Goal: Information Seeking & Learning: Learn about a topic

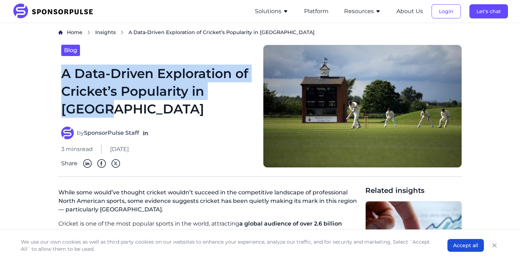
drag, startPoint x: 127, startPoint y: 109, endPoint x: 55, endPoint y: 71, distance: 81.5
copy h1 "A Data-Driven Exploration of Cricket’s Popularity in [GEOGRAPHIC_DATA]"
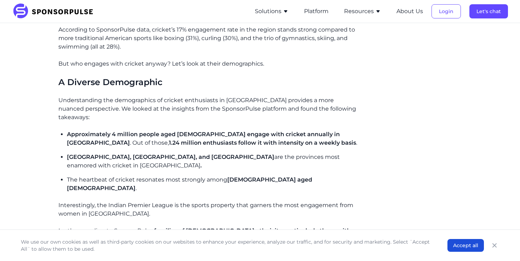
scroll to position [834, 0]
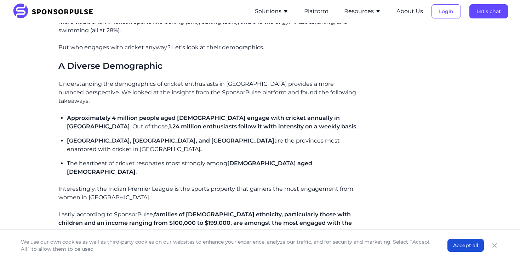
click at [205, 184] on p "Interestingly, the Indian Premier League is the sports property that garners th…" at bounding box center [208, 192] width 301 height 17
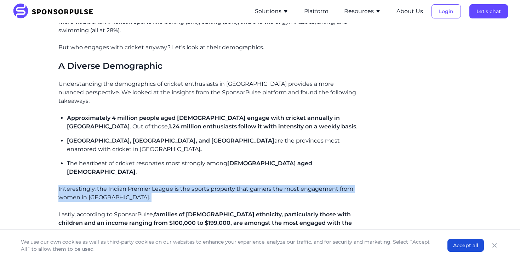
click at [205, 184] on p "Interestingly, the Indian Premier League is the sports property that garners th…" at bounding box center [208, 192] width 301 height 17
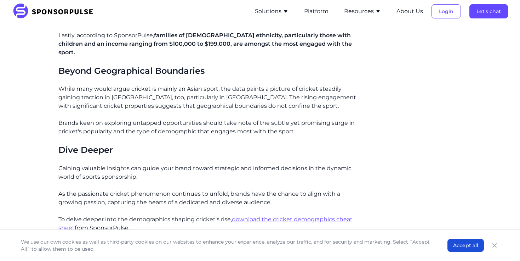
scroll to position [804, 0]
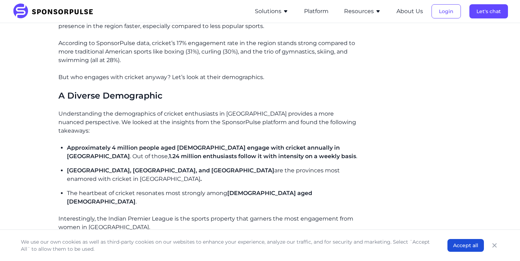
click at [177, 144] on span "Approximately 4 million people aged [DEMOGRAPHIC_DATA] engage with cricket annu…" at bounding box center [203, 151] width 273 height 15
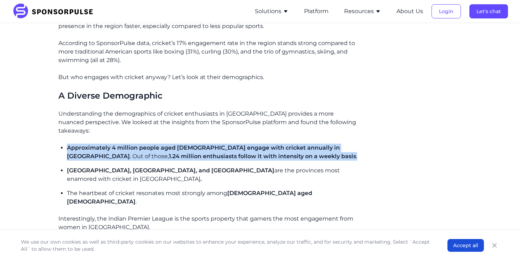
click at [177, 144] on span "Approximately 4 million people aged [DEMOGRAPHIC_DATA] engage with cricket annu…" at bounding box center [203, 151] width 273 height 15
click at [182, 143] on p "Approximately 4 million people aged [DEMOGRAPHIC_DATA] engage with cricket annu…" at bounding box center [213, 151] width 293 height 17
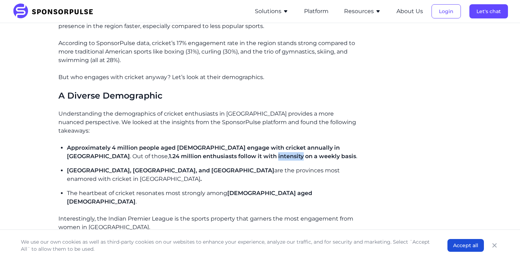
click at [182, 143] on p "Approximately 4 million people aged [DEMOGRAPHIC_DATA] engage with cricket annu…" at bounding box center [213, 151] width 293 height 17
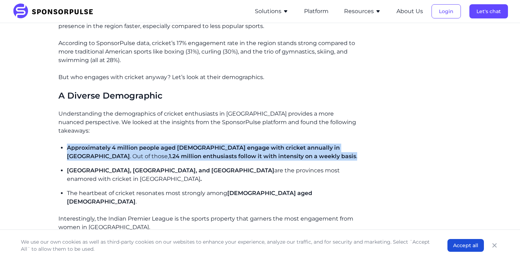
click at [182, 143] on p "Approximately 4 million people aged [DEMOGRAPHIC_DATA] engage with cricket annu…" at bounding box center [213, 151] width 293 height 17
click at [183, 153] on span "1.24 million enthusiasts follow it with intensity on a weekly basis" at bounding box center [262, 156] width 187 height 7
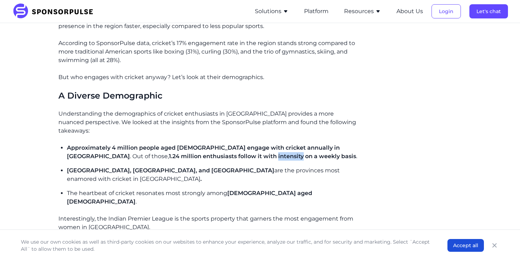
click at [183, 153] on span "1.24 million enthusiasts follow it with intensity on a weekly basis" at bounding box center [262, 156] width 187 height 7
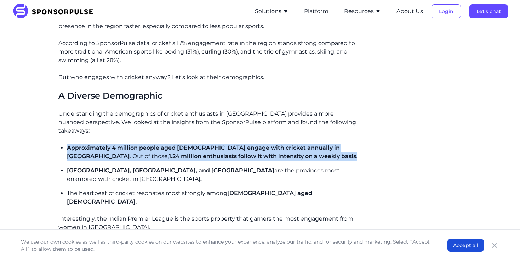
click at [183, 153] on span "1.24 million enthusiasts follow it with intensity on a weekly basis" at bounding box center [262, 156] width 187 height 7
